Goal: Check status

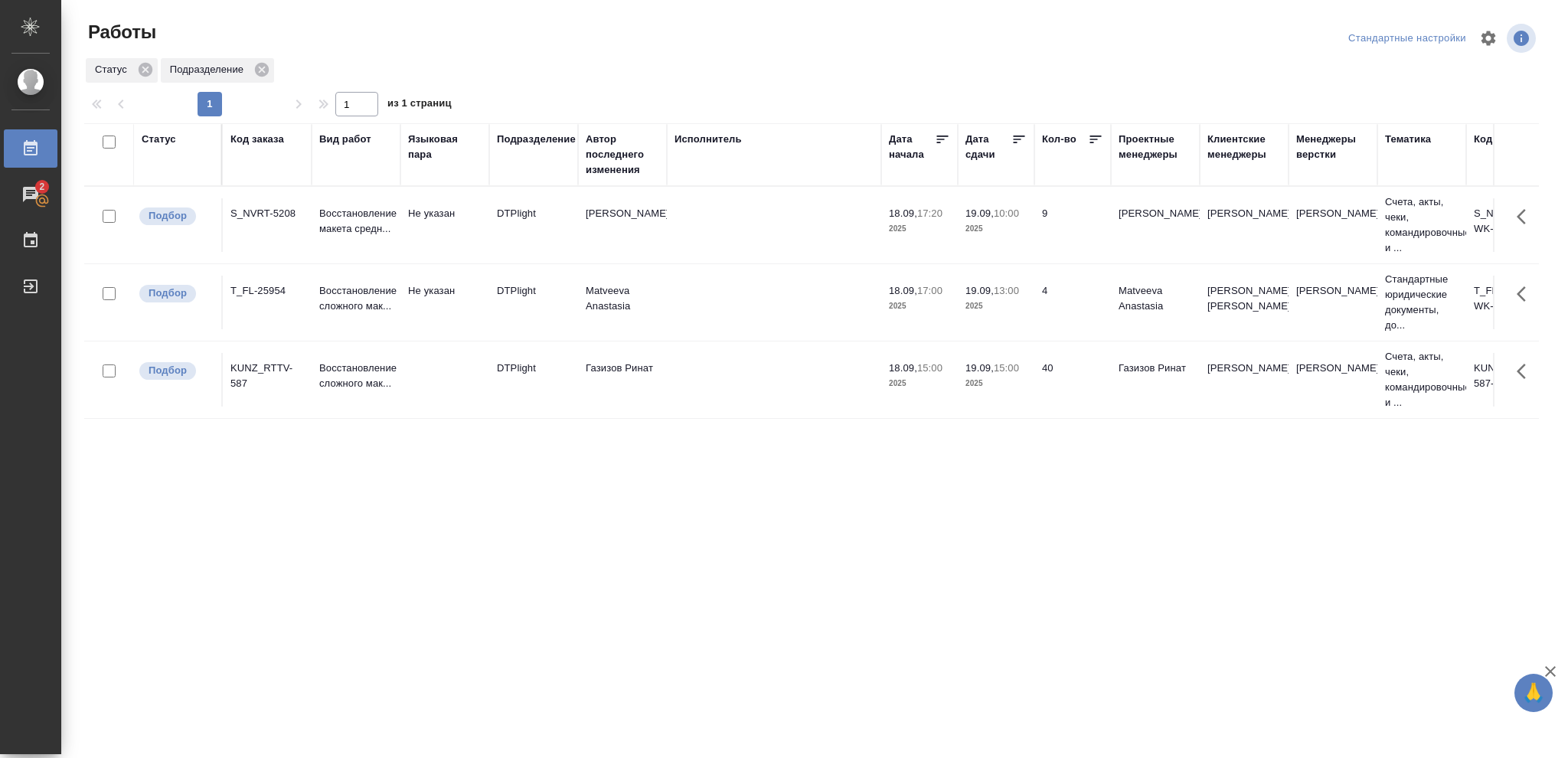
click at [153, 139] on div "Статус" at bounding box center [159, 139] width 35 height 15
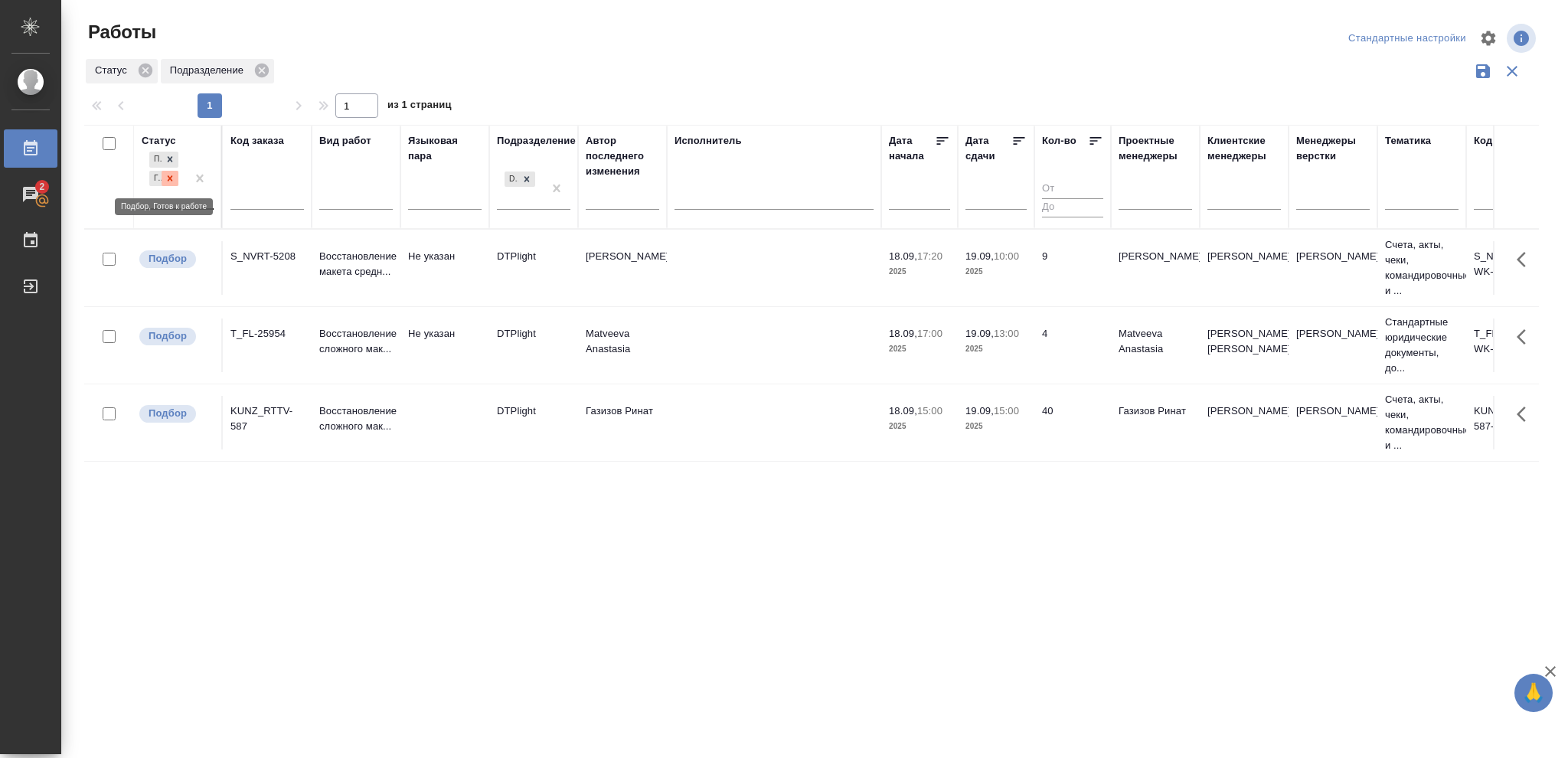
click at [167, 182] on icon at bounding box center [170, 179] width 11 height 11
click at [168, 177] on icon at bounding box center [170, 175] width 11 height 11
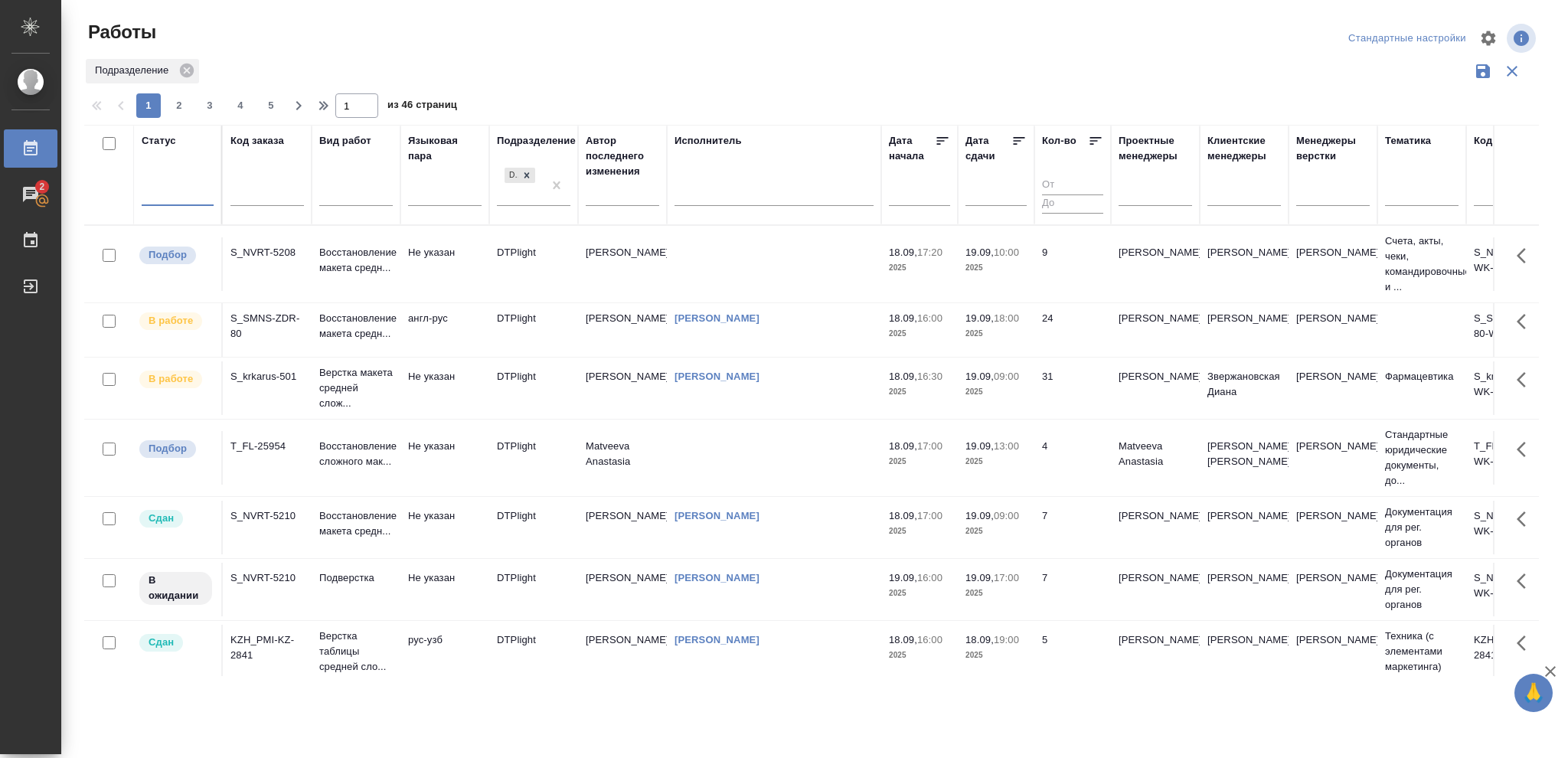
click at [174, 193] on div at bounding box center [177, 191] width 72 height 22
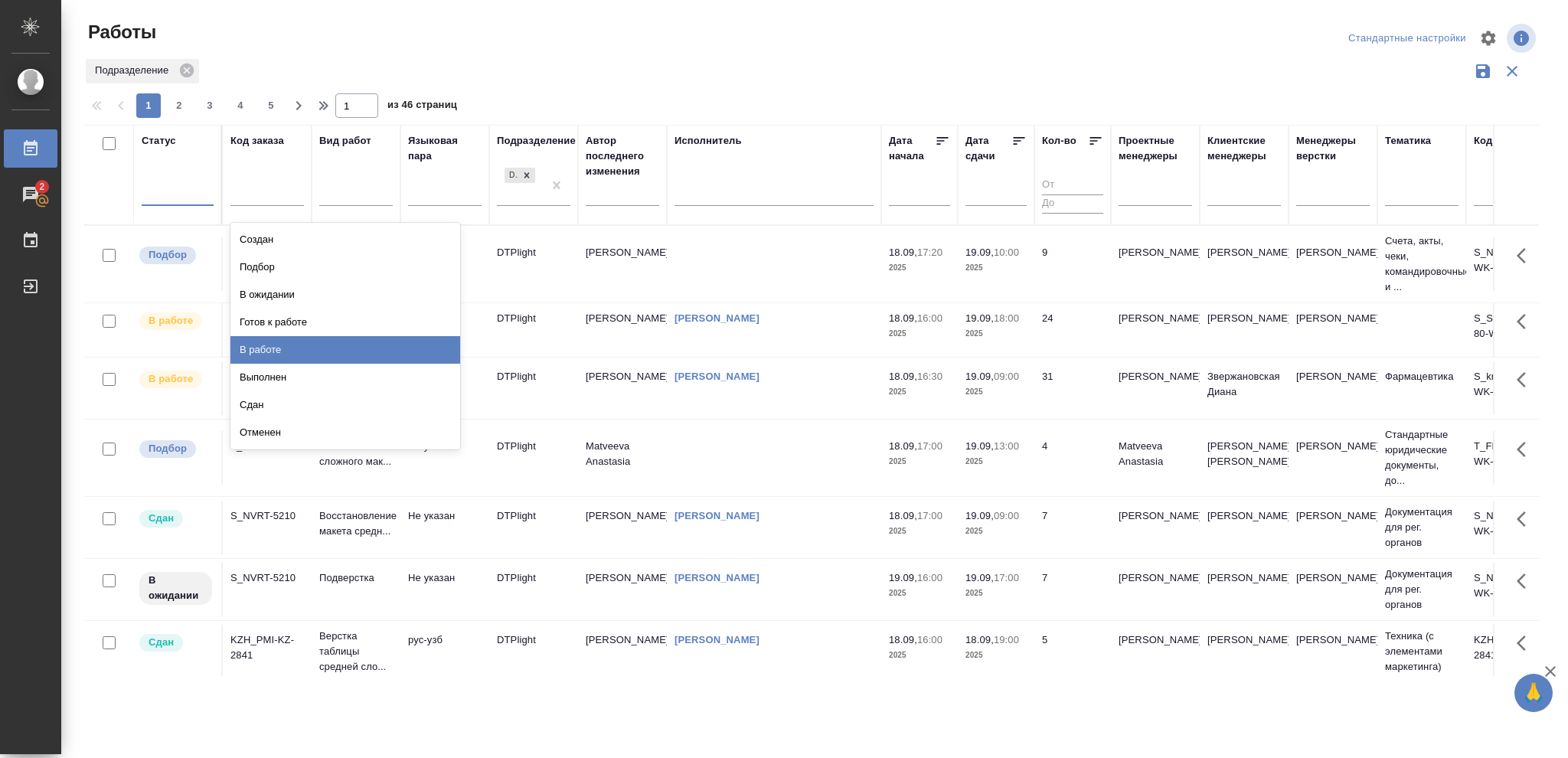
click at [264, 345] on div "В работе" at bounding box center [345, 349] width 229 height 28
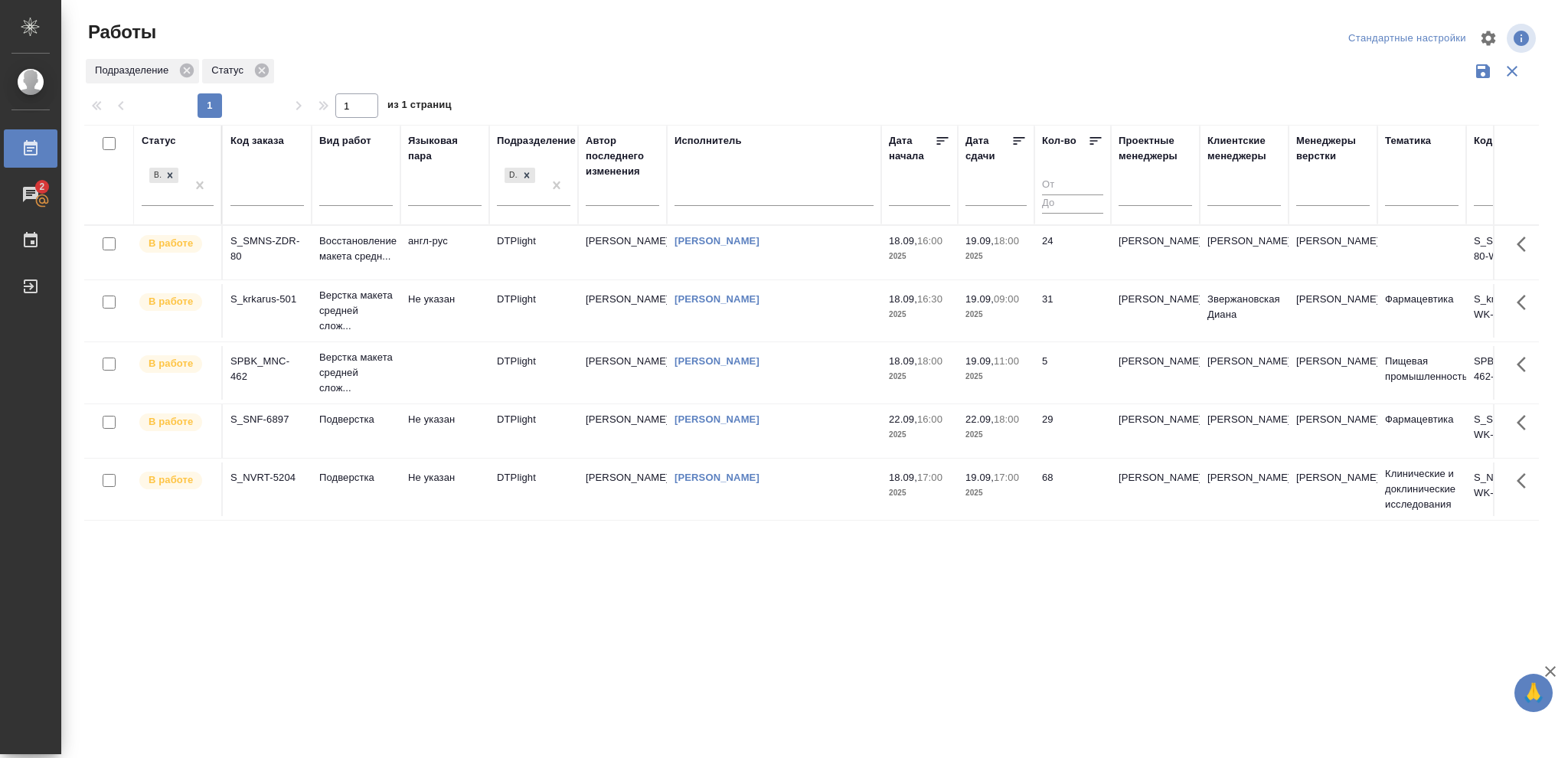
click at [1011, 141] on icon at bounding box center [1018, 140] width 15 height 15
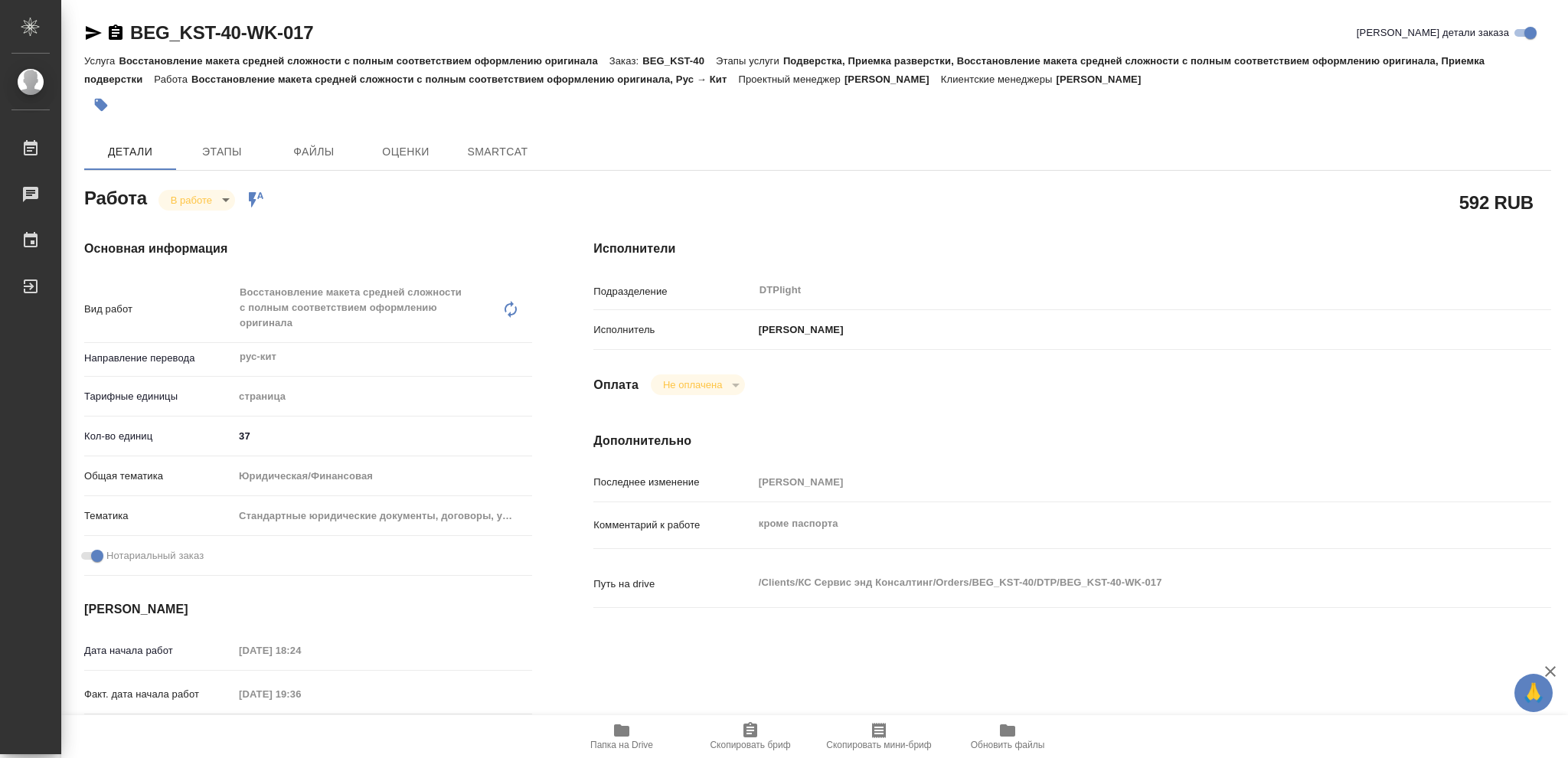
type textarea "x"
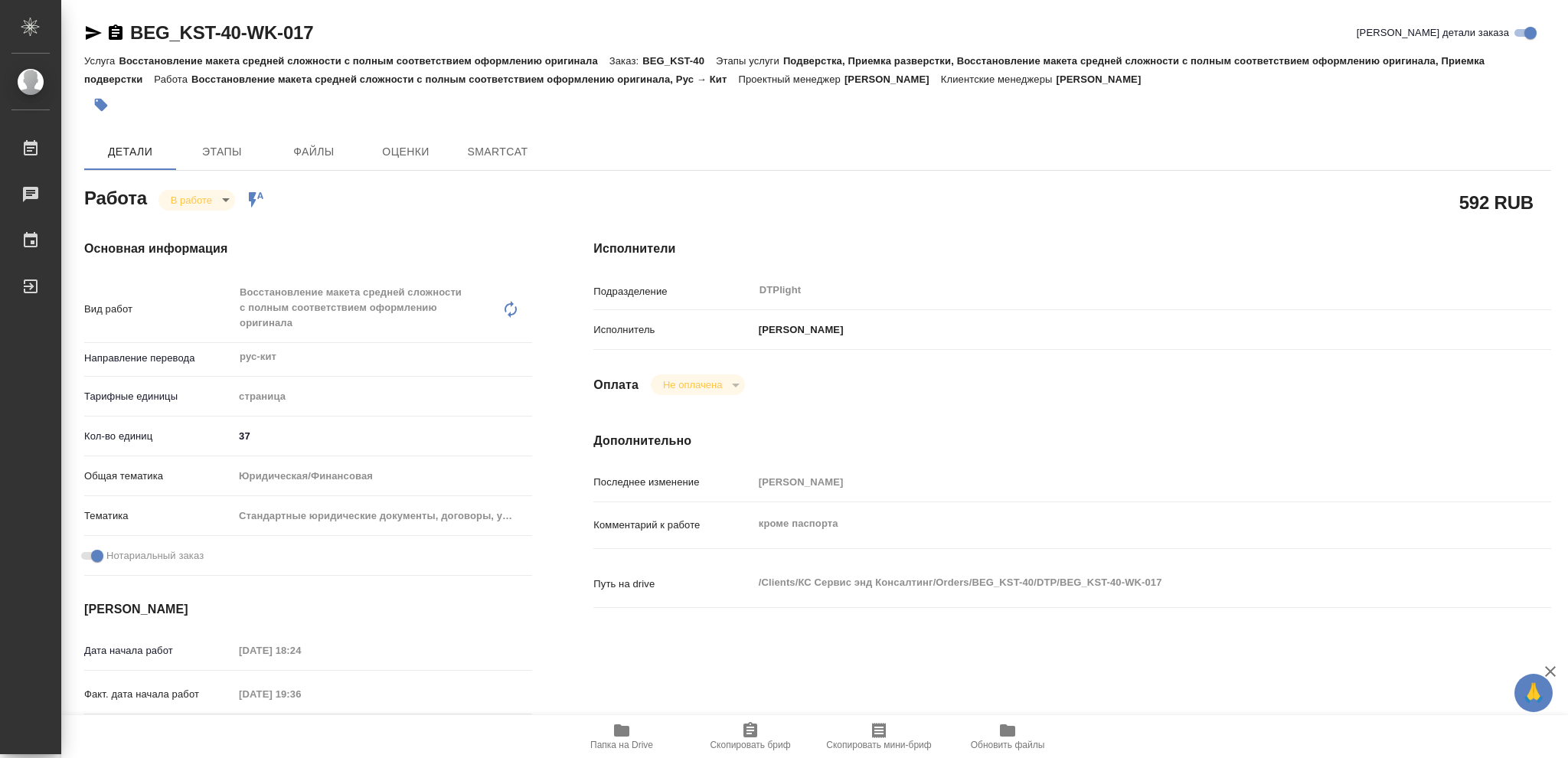
type textarea "x"
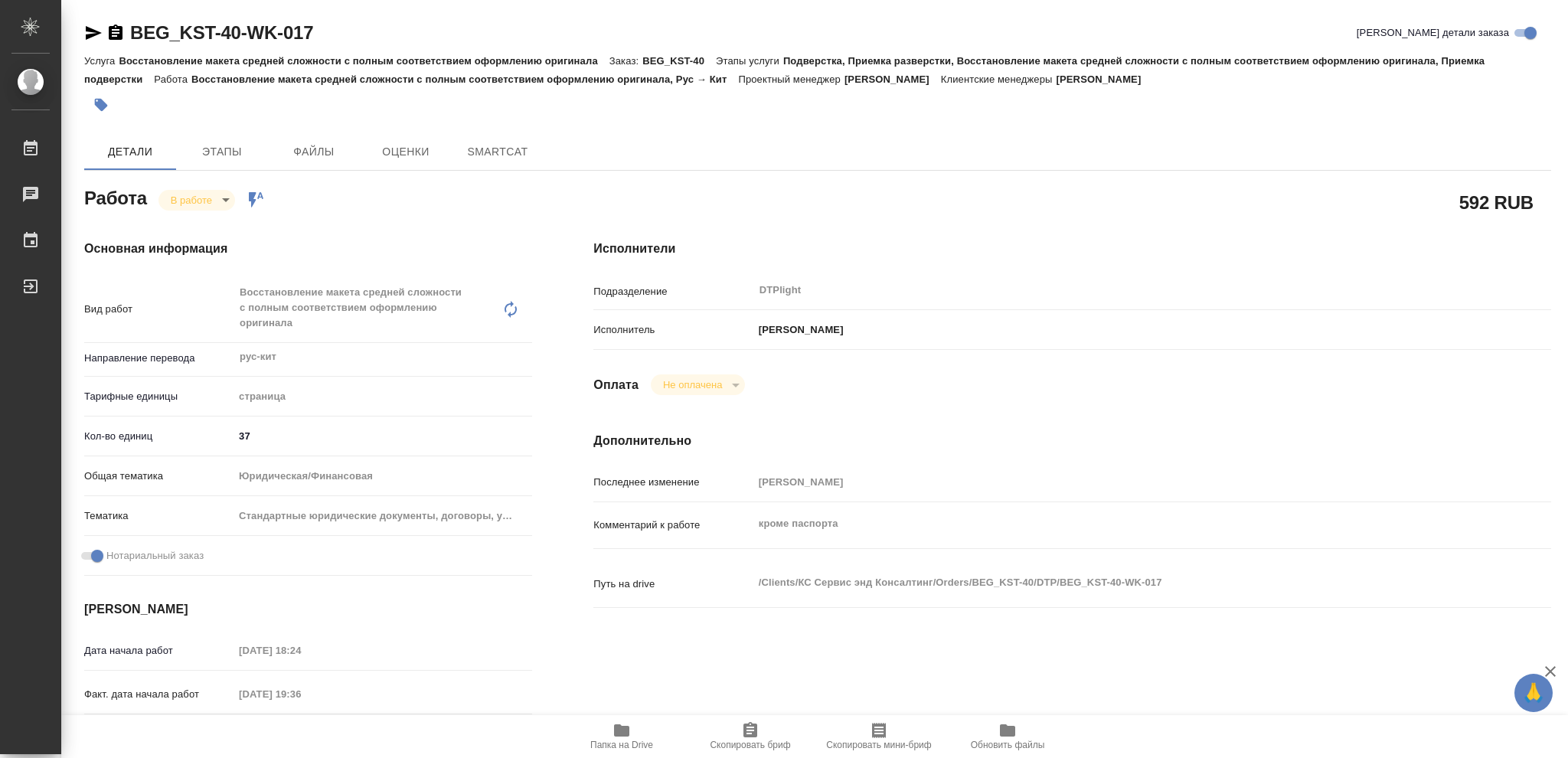
type textarea "x"
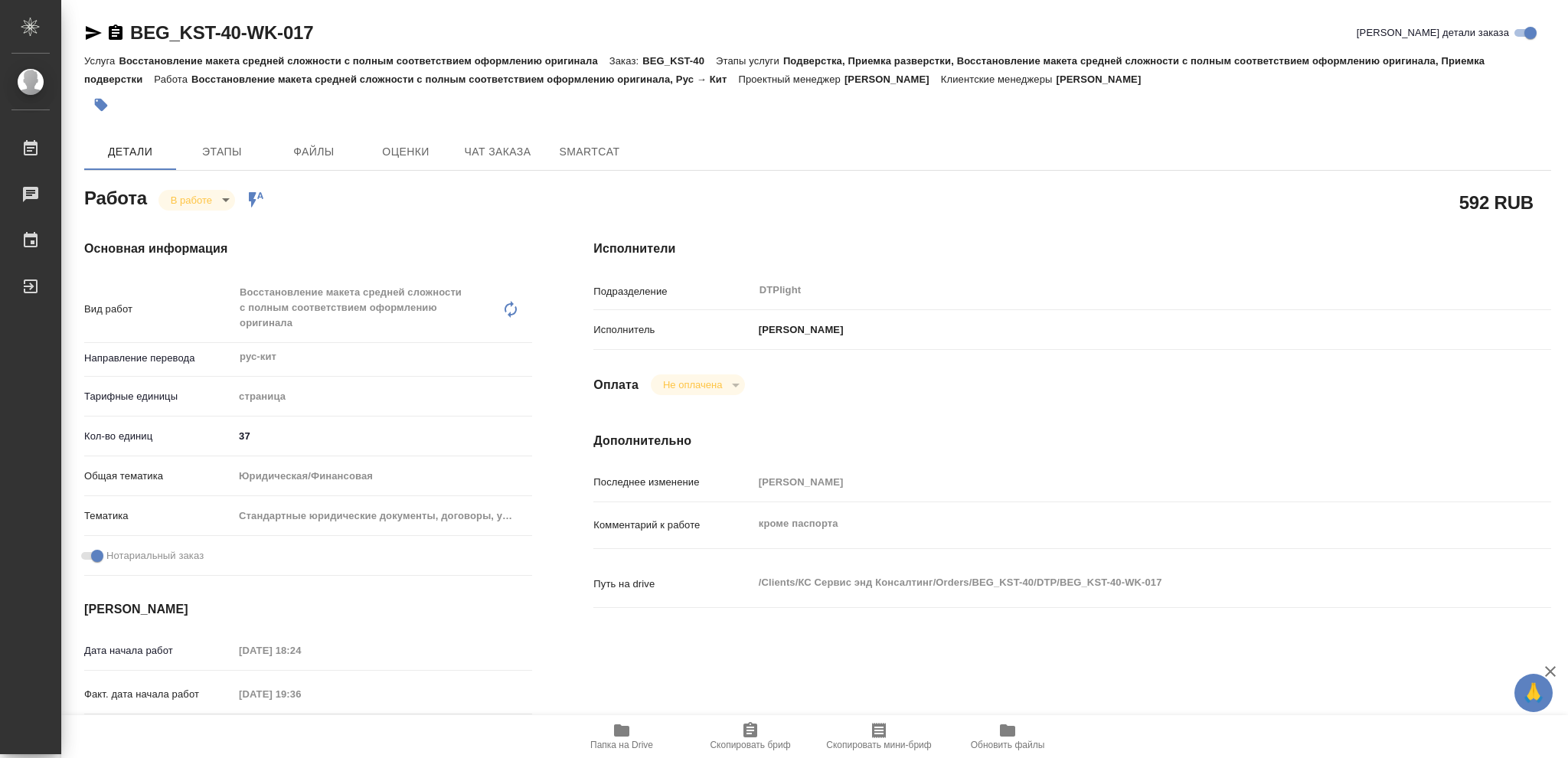
type textarea "x"
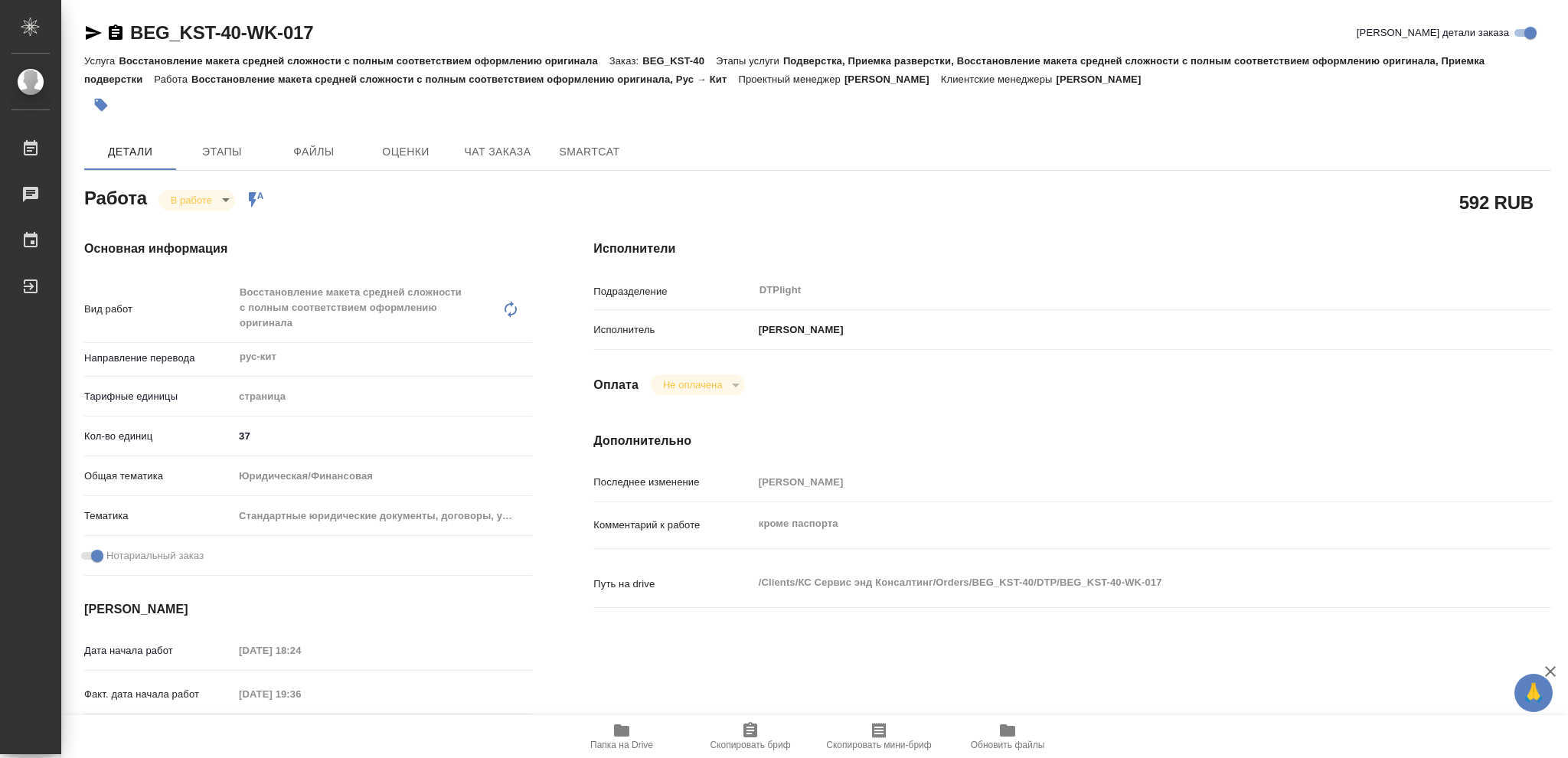
type textarea "x"
